Goal: Task Accomplishment & Management: Use online tool/utility

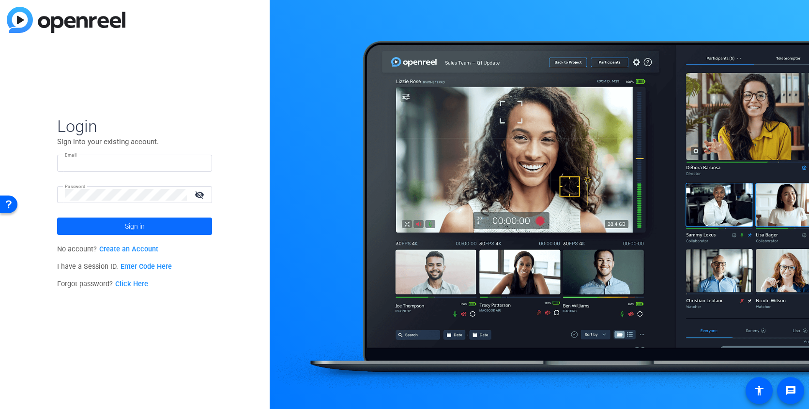
type input "[PERSON_NAME][EMAIL_ADDRESS][DOMAIN_NAME]"
click at [126, 226] on span "Sign in" at bounding box center [135, 226] width 20 height 24
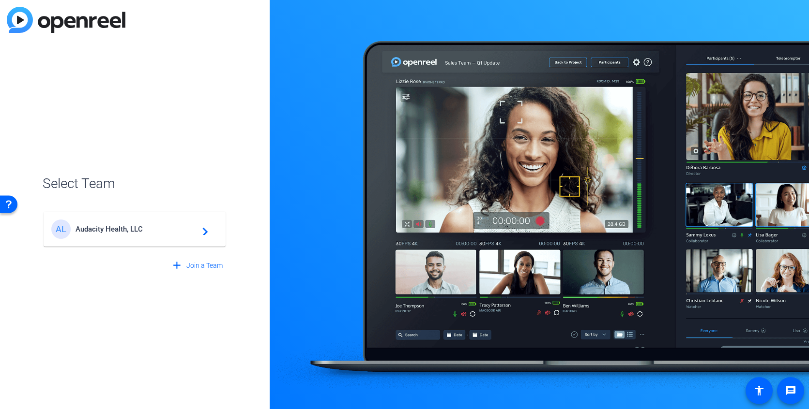
click at [137, 230] on span "Audacity Health, LLC" at bounding box center [136, 229] width 121 height 9
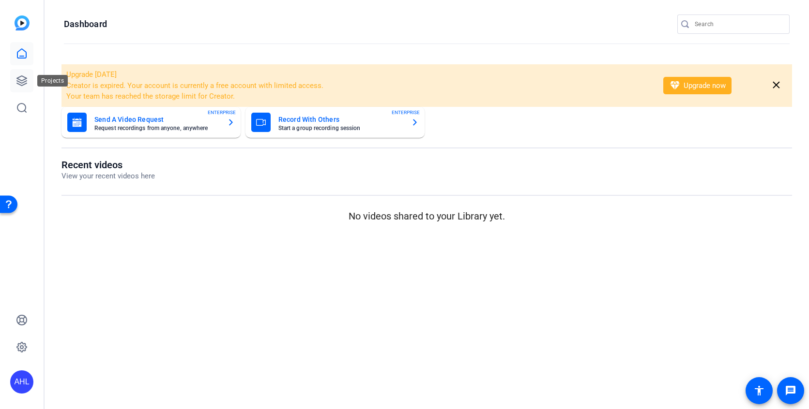
click at [21, 77] on icon at bounding box center [22, 81] width 12 height 12
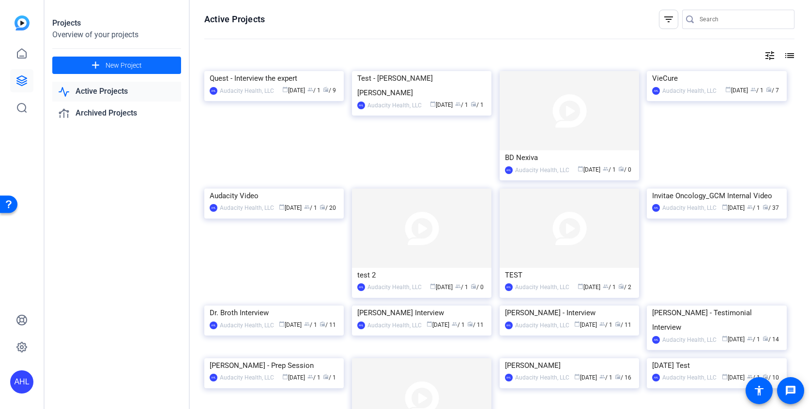
click at [109, 65] on span "New Project" at bounding box center [124, 65] width 36 height 10
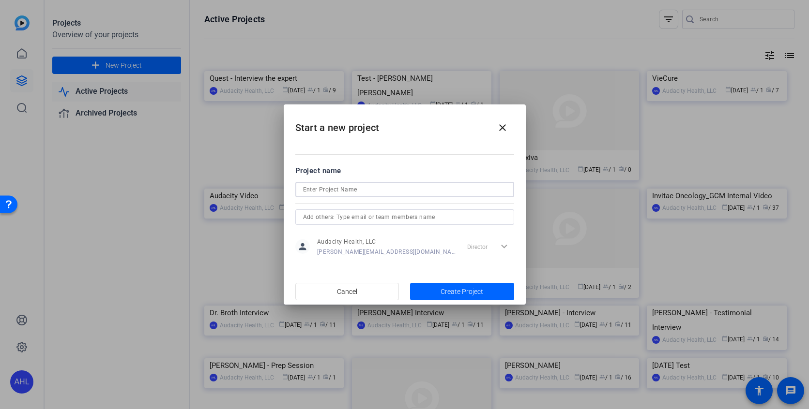
click at [356, 187] on input at bounding box center [404, 190] width 203 height 12
type input "BD Medbank"
click at [452, 288] on span "Create Project" at bounding box center [461, 292] width 43 height 10
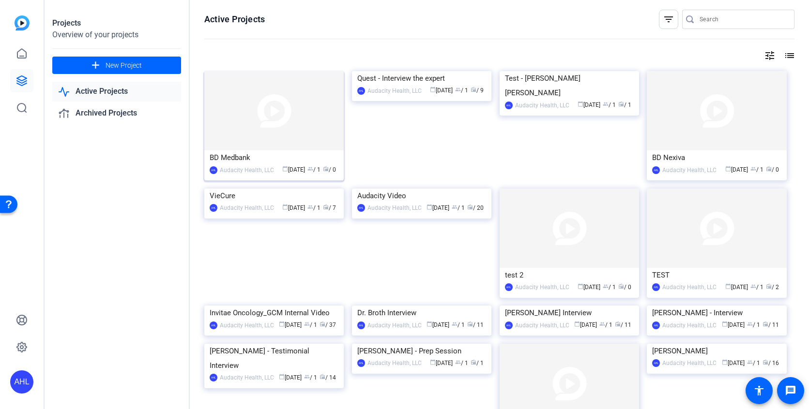
click at [278, 133] on img at bounding box center [273, 110] width 139 height 79
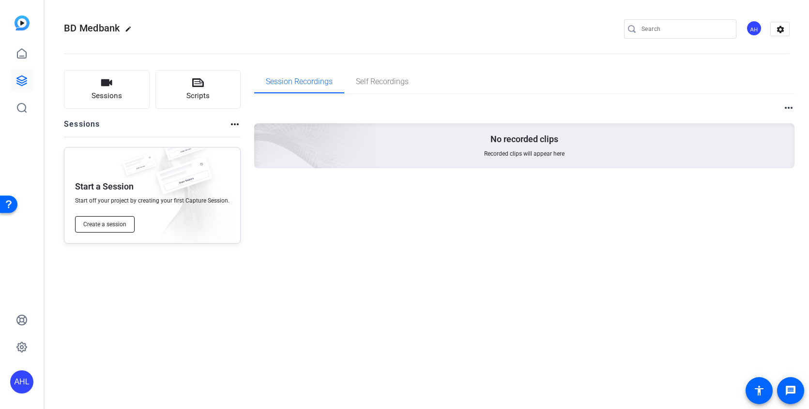
click at [107, 224] on span "Create a session" at bounding box center [104, 225] width 43 height 8
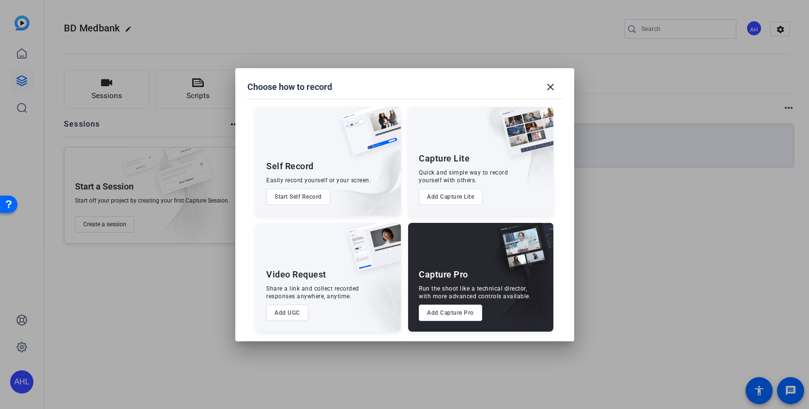
click at [458, 308] on button "Add Capture Pro" at bounding box center [450, 313] width 63 height 16
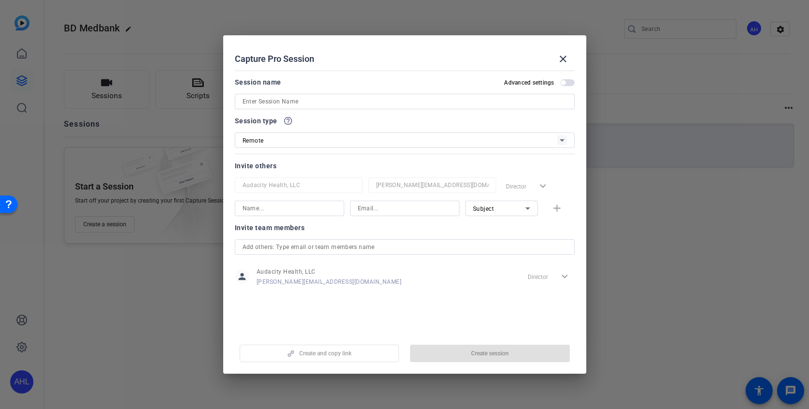
click at [271, 101] on input at bounding box center [404, 102] width 324 height 12
click at [272, 138] on div "Session type help_outline Remote" at bounding box center [405, 131] width 340 height 33
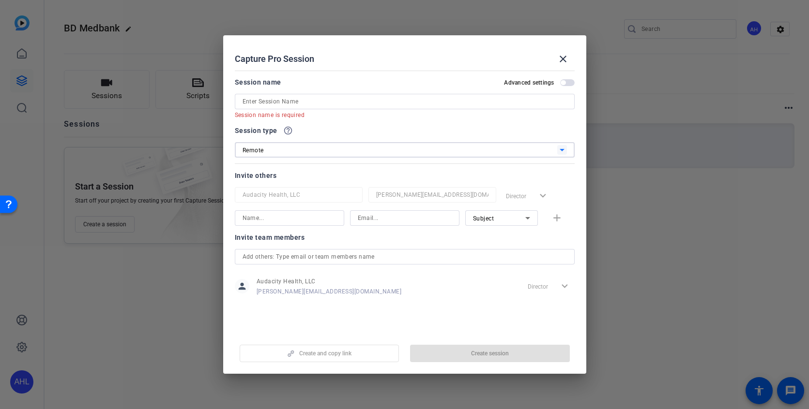
click at [304, 220] on input at bounding box center [289, 218] width 94 height 12
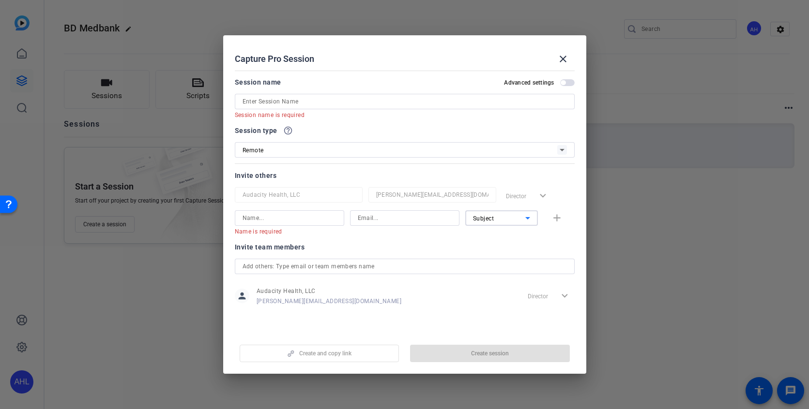
click at [501, 217] on div "Subject" at bounding box center [499, 218] width 52 height 12
click at [412, 247] on div at bounding box center [404, 204] width 809 height 409
click at [273, 106] on input at bounding box center [404, 102] width 324 height 12
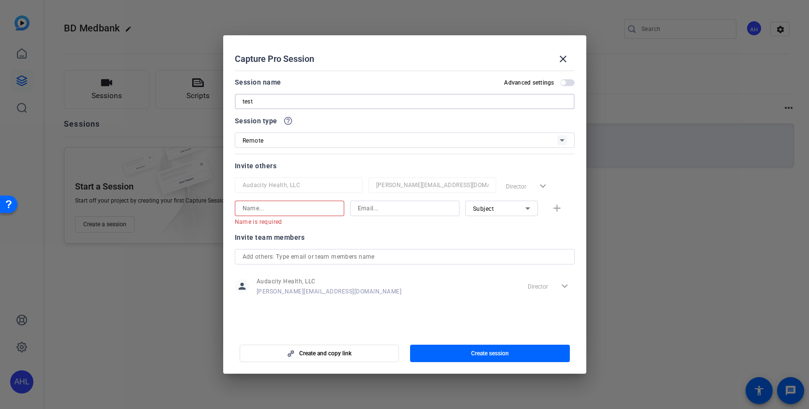
type input "test"
click at [262, 213] on input at bounding box center [289, 209] width 94 height 12
click at [378, 237] on div "Invite team members" at bounding box center [405, 238] width 340 height 12
click at [476, 308] on span "Create session" at bounding box center [490, 354] width 38 height 8
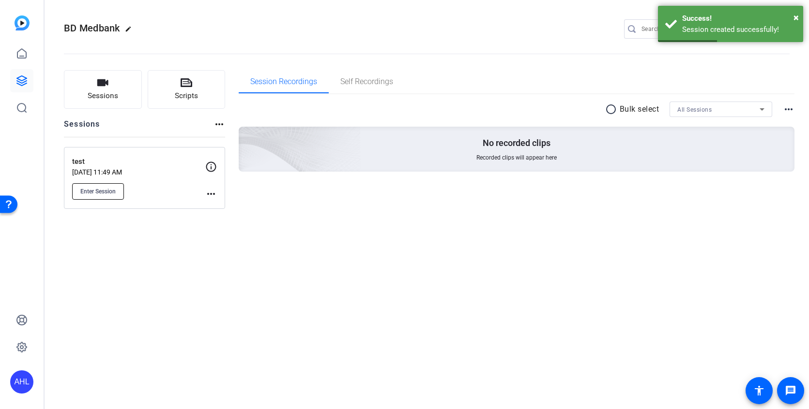
click at [110, 188] on span "Enter Session" at bounding box center [97, 192] width 35 height 8
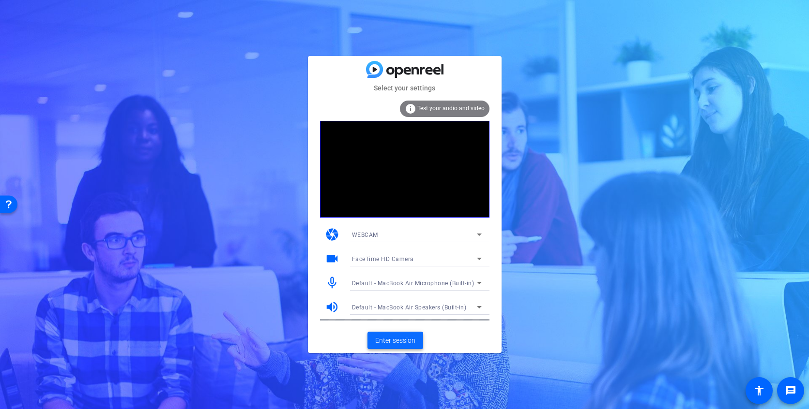
click at [395, 343] on span "Enter session" at bounding box center [395, 341] width 40 height 10
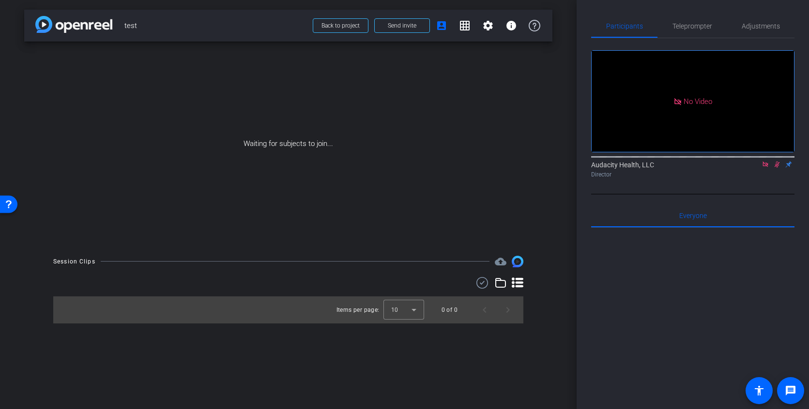
click at [766, 168] on icon at bounding box center [765, 164] width 8 height 7
click at [765, 168] on icon at bounding box center [765, 165] width 5 height 6
click at [753, 168] on icon at bounding box center [754, 164] width 8 height 7
click at [777, 168] on icon at bounding box center [777, 165] width 4 height 6
click at [509, 28] on mat-icon "info" at bounding box center [511, 26] width 12 height 12
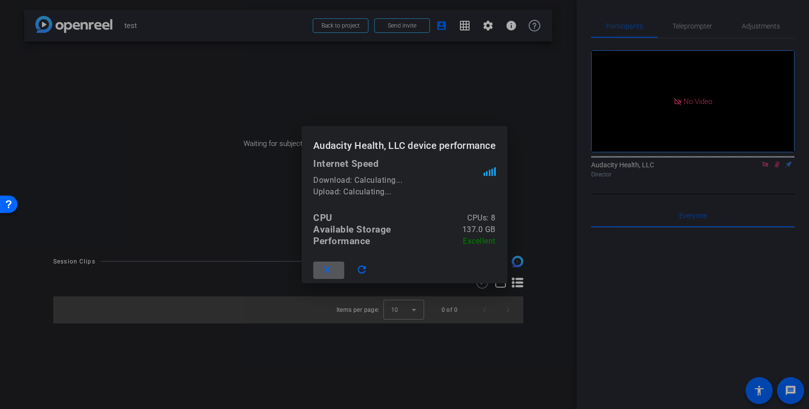
click at [486, 29] on div at bounding box center [404, 204] width 809 height 409
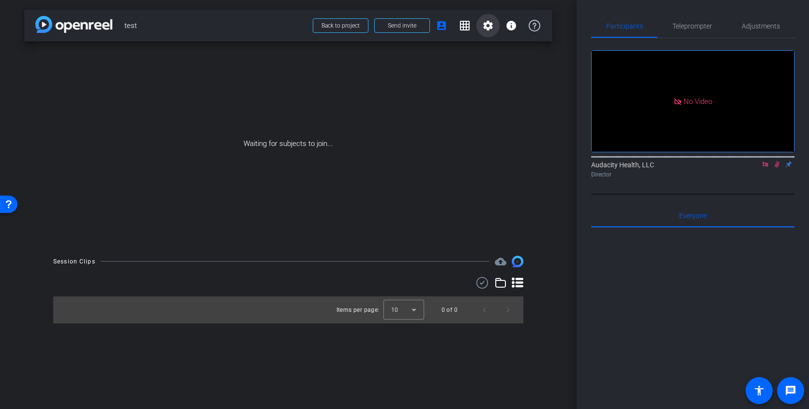
click at [486, 29] on mat-icon "settings" at bounding box center [488, 26] width 12 height 12
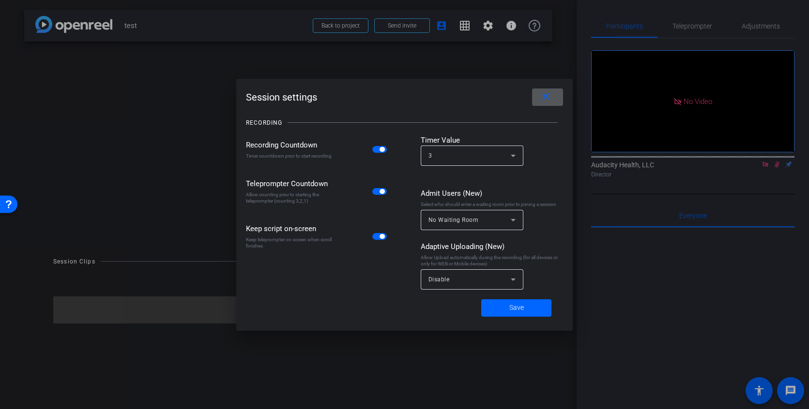
click at [465, 23] on div at bounding box center [404, 204] width 809 height 409
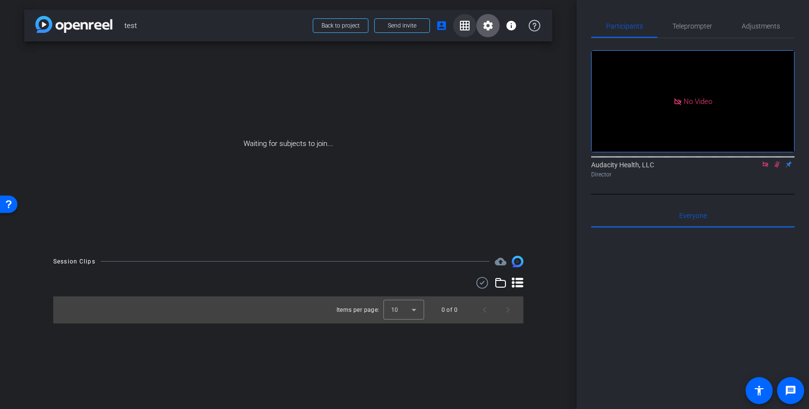
click at [463, 30] on mat-icon "grid_on" at bounding box center [465, 26] width 12 height 12
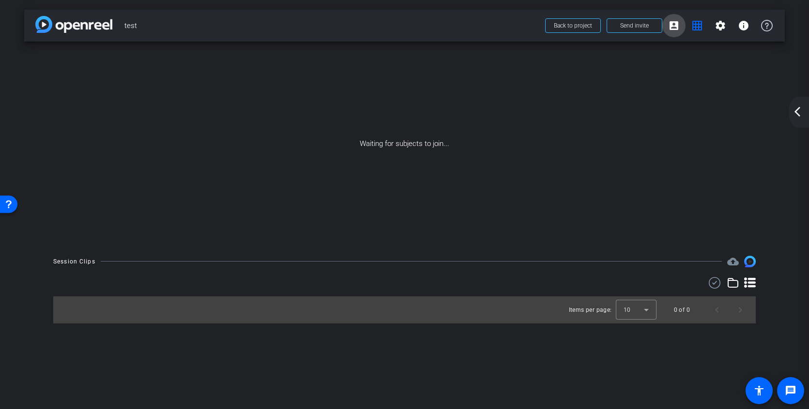
click at [673, 26] on mat-icon "account_box" at bounding box center [674, 26] width 12 height 12
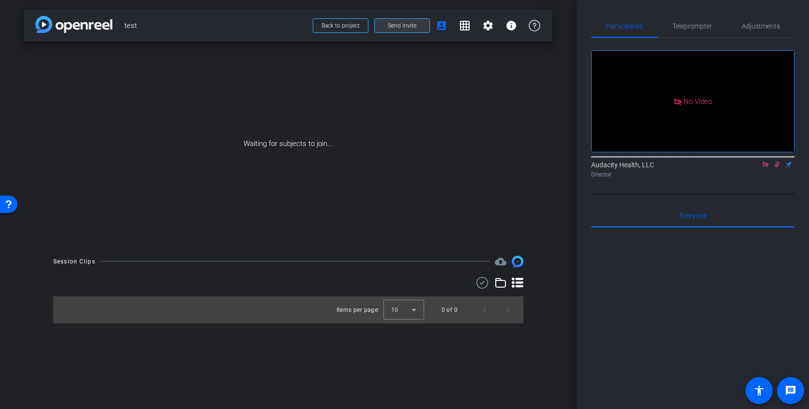
click at [390, 28] on span "Send invite" at bounding box center [402, 26] width 29 height 8
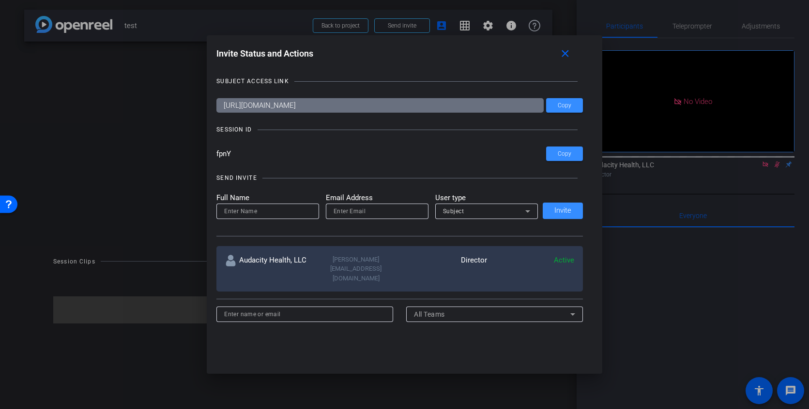
drag, startPoint x: 236, startPoint y: 152, endPoint x: 207, endPoint y: 153, distance: 28.6
click at [207, 152] on div "Invite Status and Actions close SUBJECT ACCESS LINK https://capture.openreel.co…" at bounding box center [404, 188] width 395 height 307
click at [242, 155] on input "fpnY" at bounding box center [381, 154] width 330 height 15
drag, startPoint x: 239, startPoint y: 153, endPoint x: 201, endPoint y: 154, distance: 37.3
click at [201, 153] on div "Invite Status and Actions close SUBJECT ACCESS LINK https://capture.openreel.co…" at bounding box center [404, 204] width 809 height 409
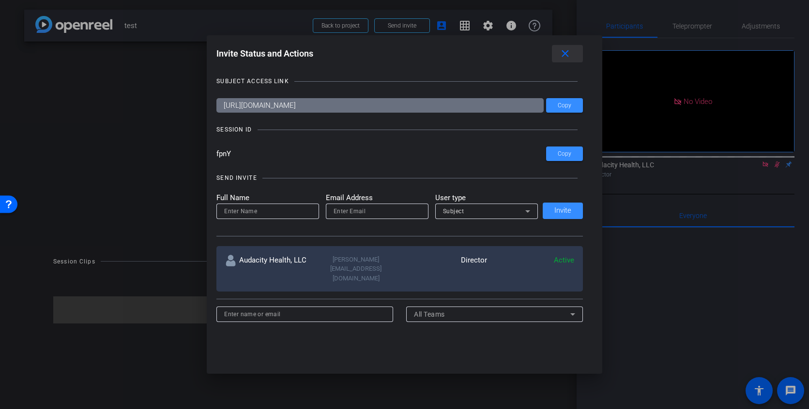
click at [564, 53] on mat-icon "close" at bounding box center [565, 54] width 12 height 12
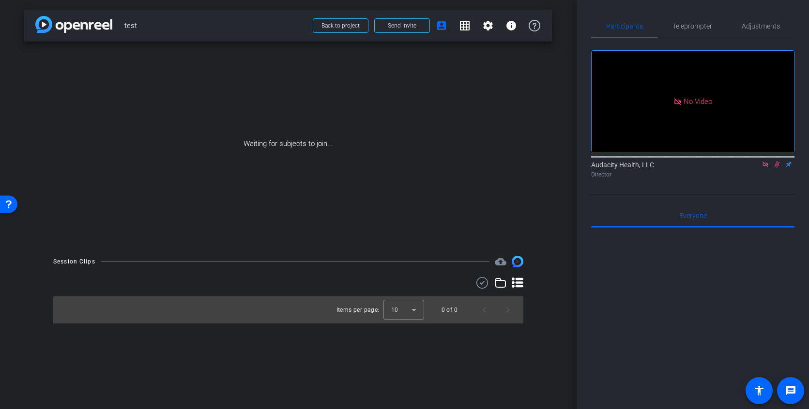
click at [765, 168] on icon at bounding box center [765, 164] width 8 height 7
click at [756, 167] on icon at bounding box center [753, 164] width 7 height 5
click at [758, 16] on span "Adjustments" at bounding box center [760, 26] width 38 height 23
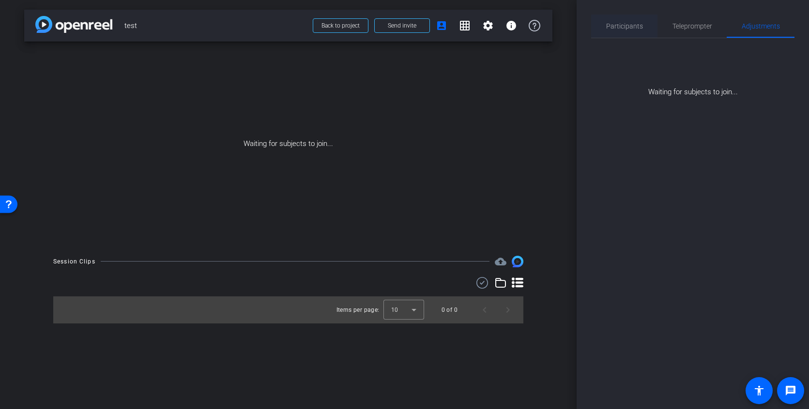
click at [636, 23] on span "Participants" at bounding box center [624, 26] width 37 height 7
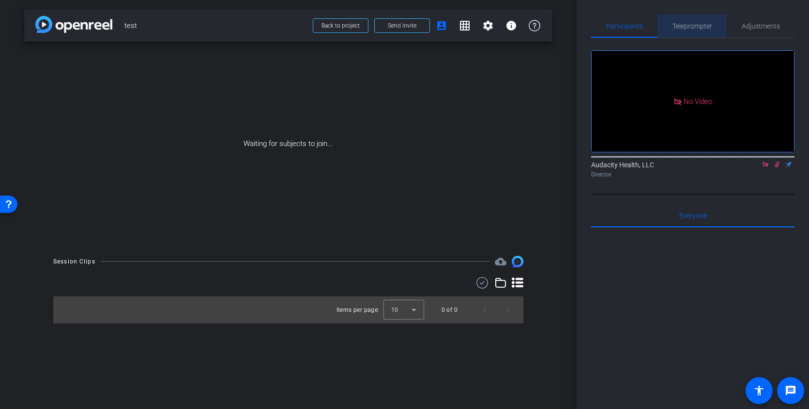
click at [675, 23] on span "Teleprompter" at bounding box center [692, 26] width 40 height 7
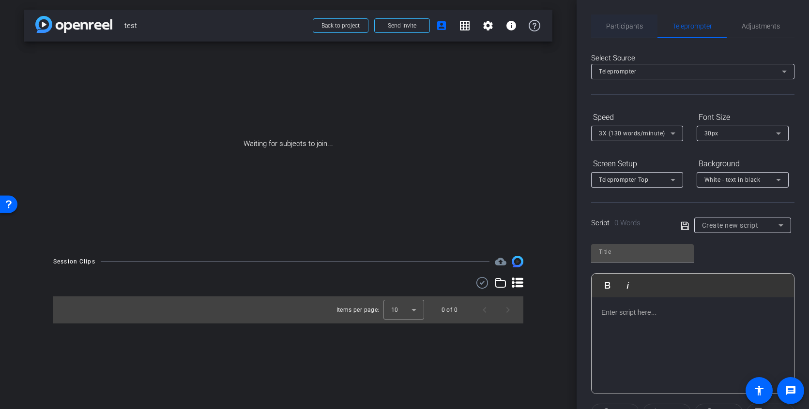
click at [633, 24] on span "Participants" at bounding box center [624, 26] width 37 height 7
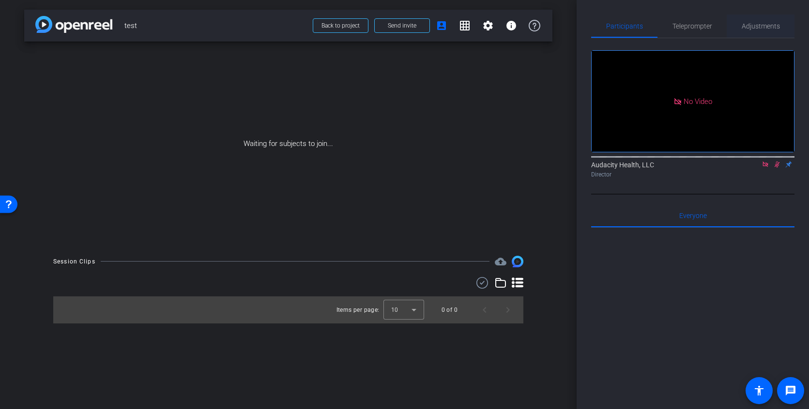
click at [756, 27] on span "Adjustments" at bounding box center [760, 26] width 38 height 7
